Goal: Complete application form

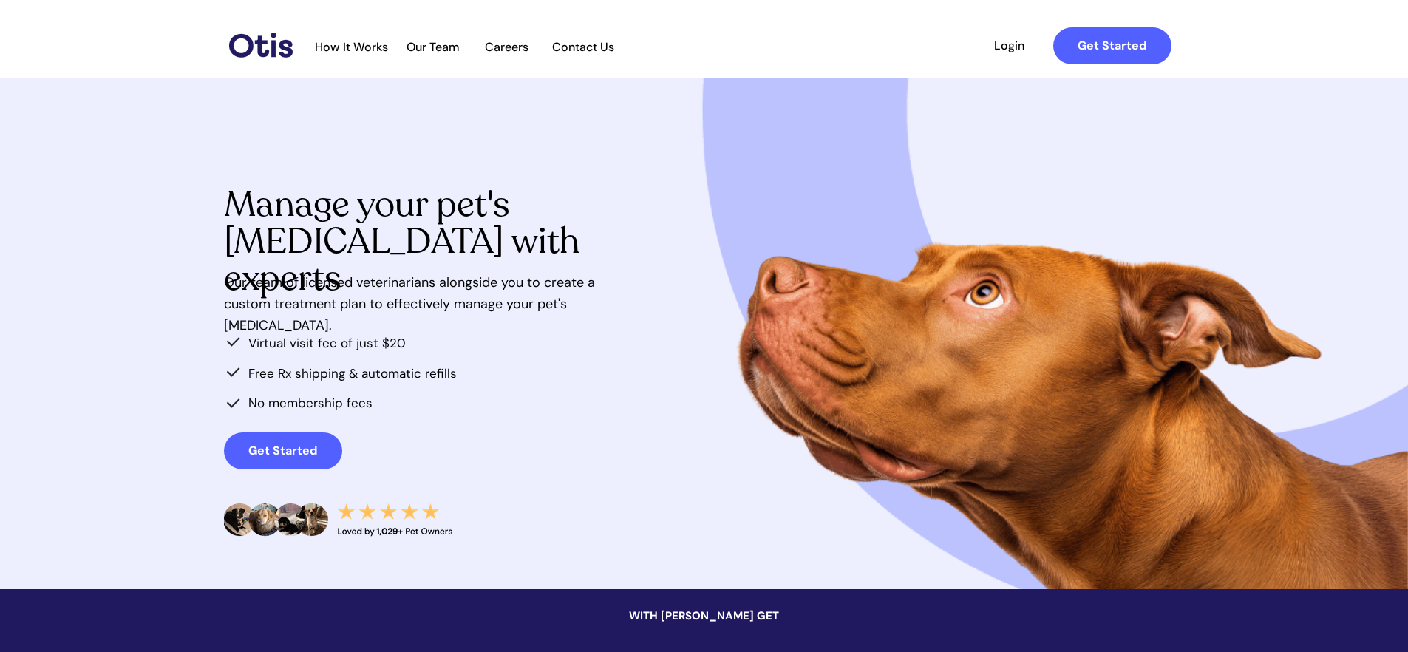
click at [344, 46] on span "How It Works" at bounding box center [351, 47] width 88 height 14
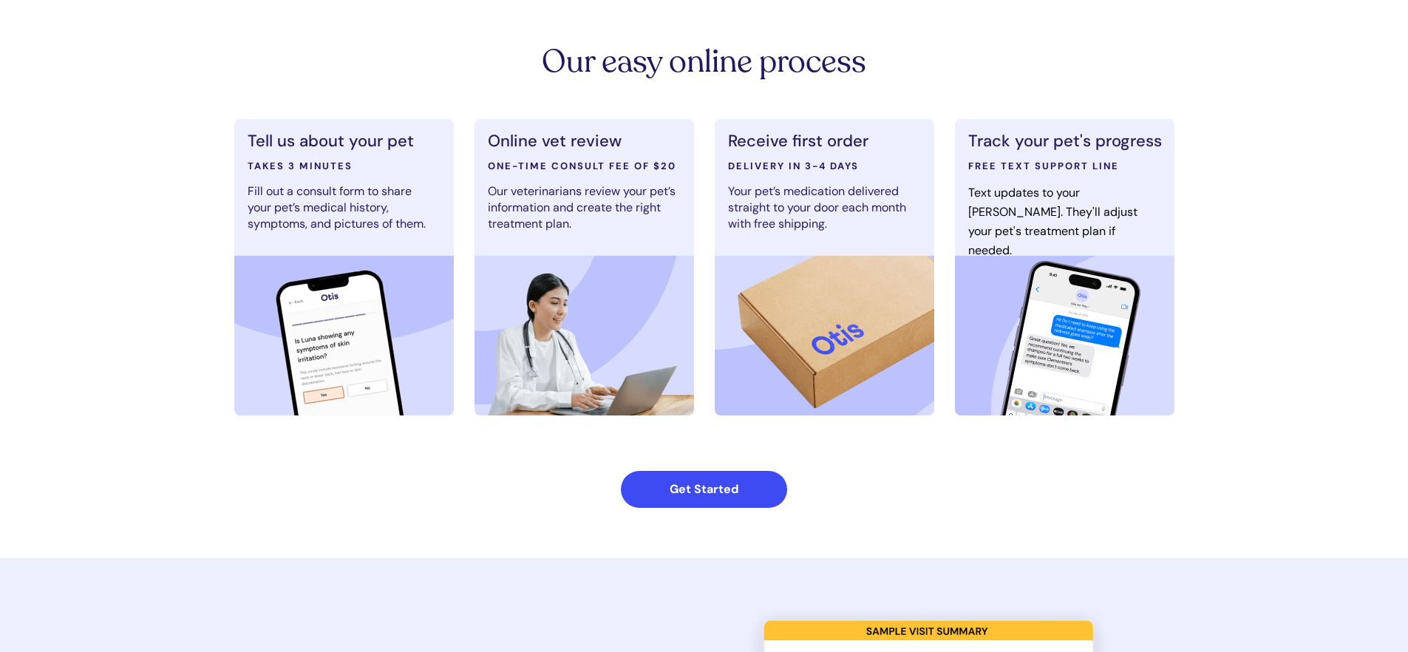
click at [709, 486] on strong "Get Started" at bounding box center [704, 489] width 69 height 16
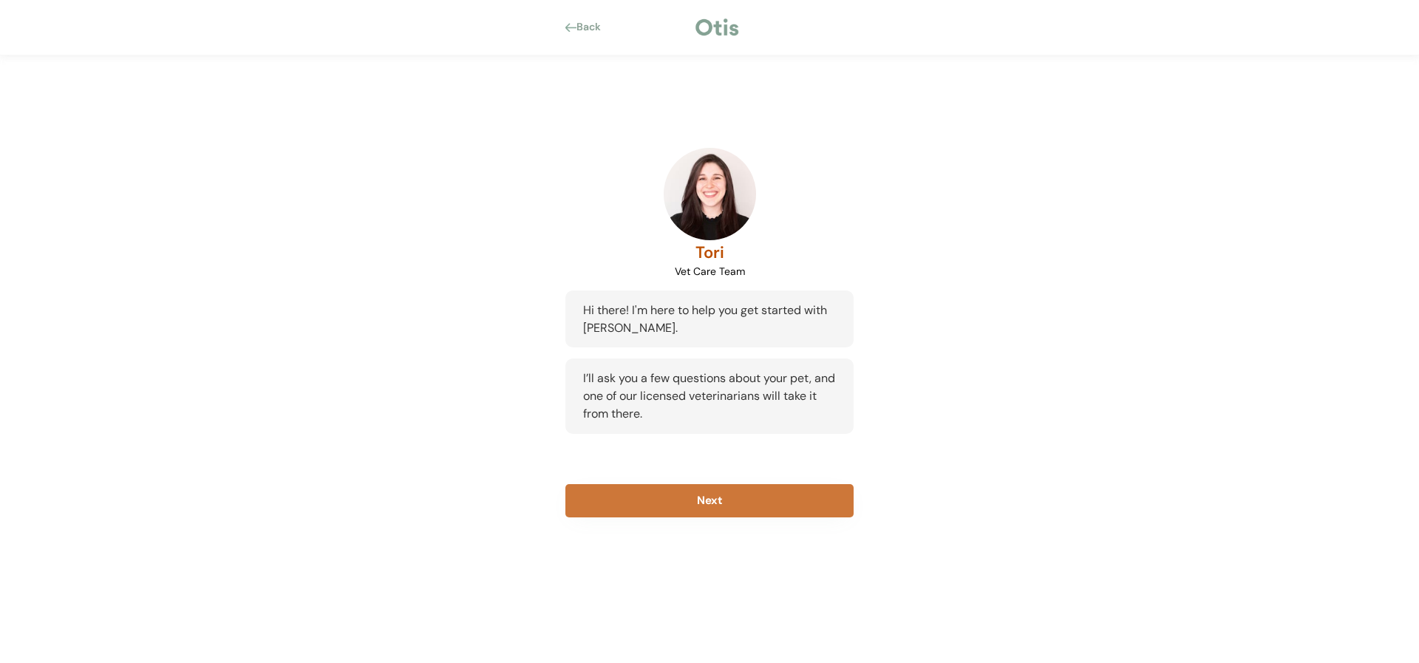
click at [699, 499] on button "Next" at bounding box center [709, 500] width 288 height 33
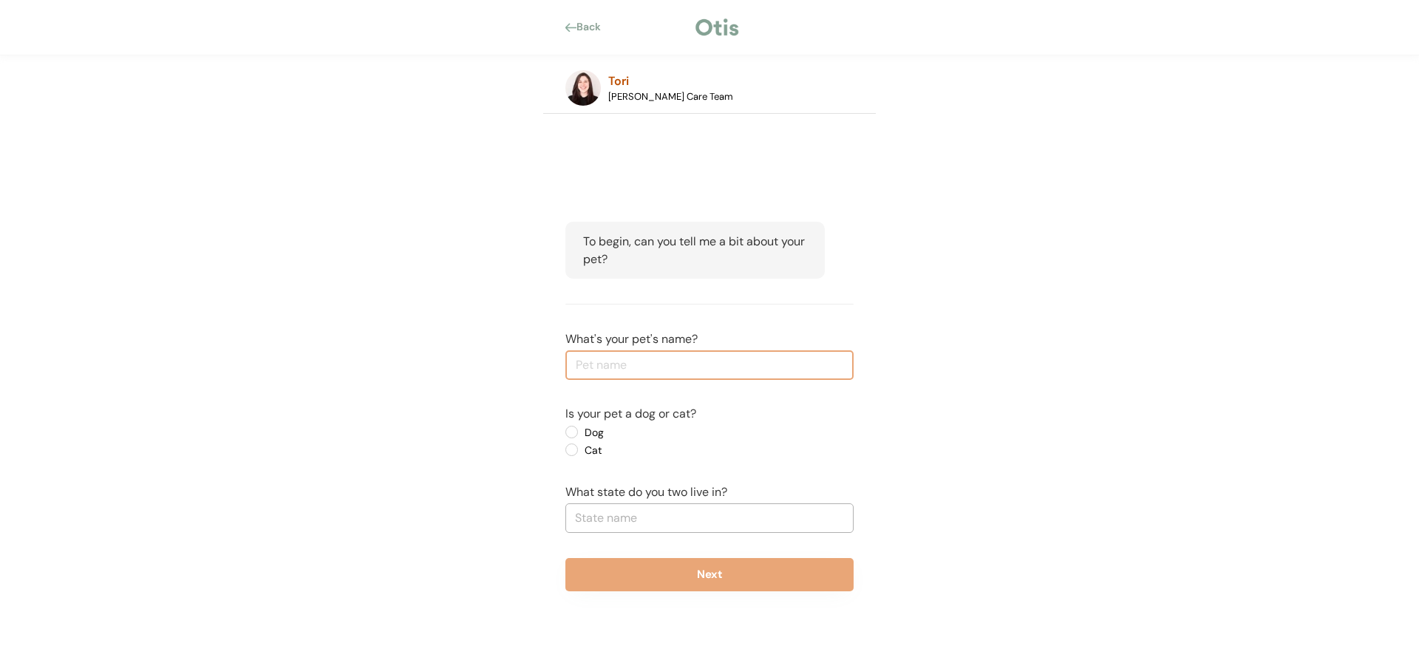
click at [644, 290] on div "To begin, can you tell me a bit about your pet? What's your pet's name? Is your…" at bounding box center [709, 406] width 333 height 443
click at [580, 432] on label "Dog" at bounding box center [646, 432] width 133 height 10
click at [564, 432] on input "Dog" at bounding box center [559, 432] width 10 height 10
click at [686, 84] on div "Tori Otis Care Team" at bounding box center [742, 87] width 268 height 31
click at [670, 241] on div "To begin, can you tell me a bit about your pet?" at bounding box center [694, 250] width 259 height 57
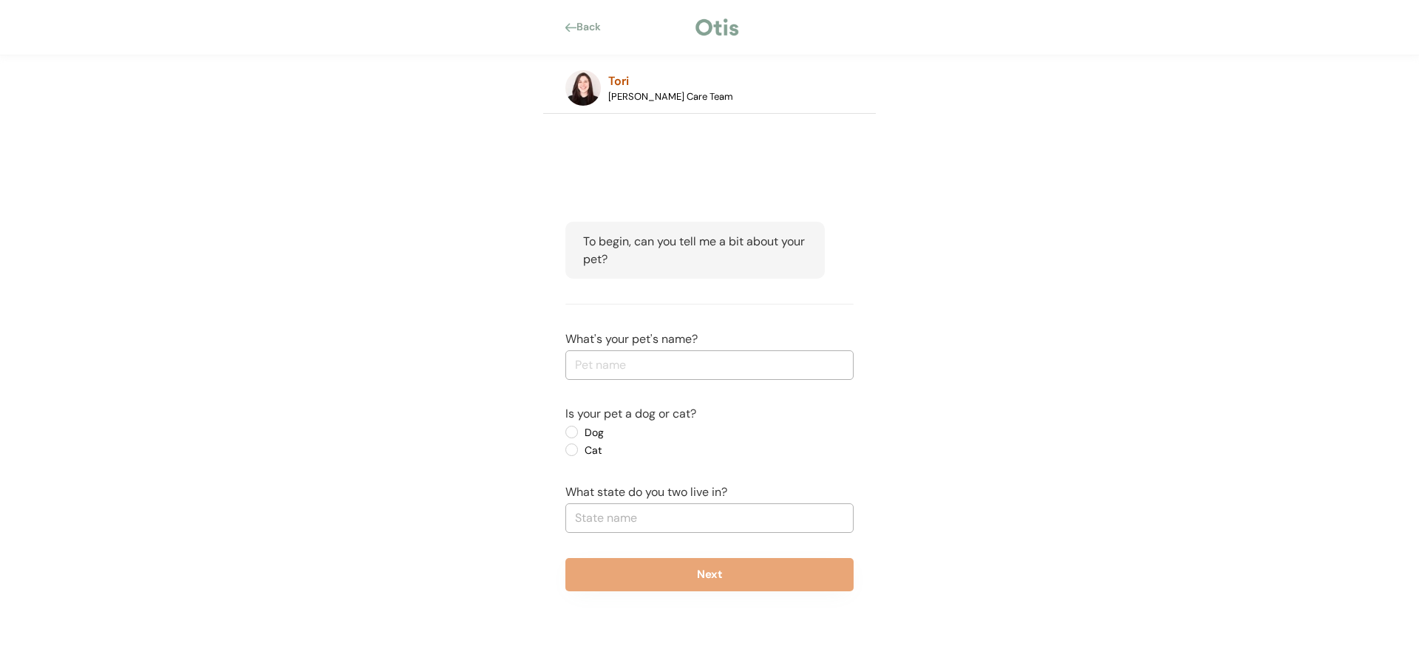
click at [745, 30] on div at bounding box center [797, 27] width 113 height 15
